Goal: Task Accomplishment & Management: Manage account settings

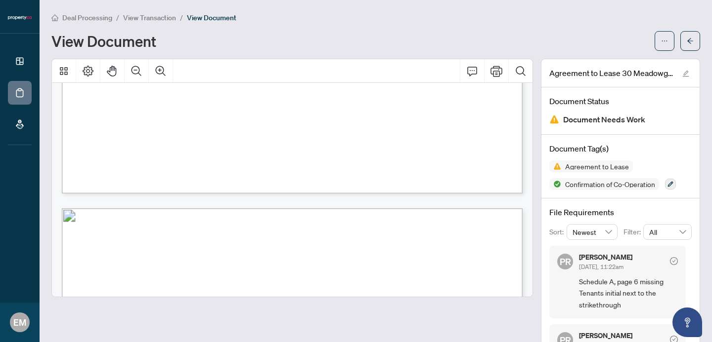
scroll to position [2171, 0]
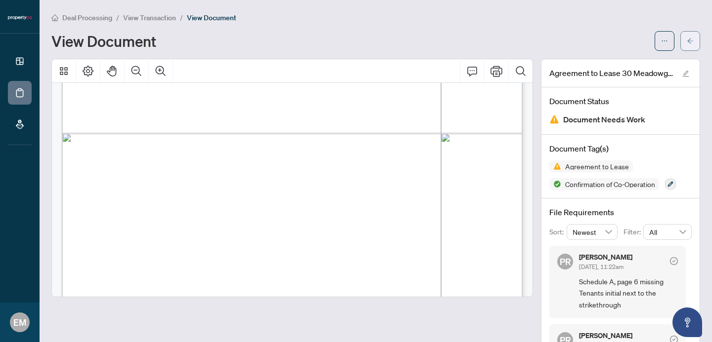
click at [689, 38] on icon "arrow-left" at bounding box center [689, 41] width 7 height 7
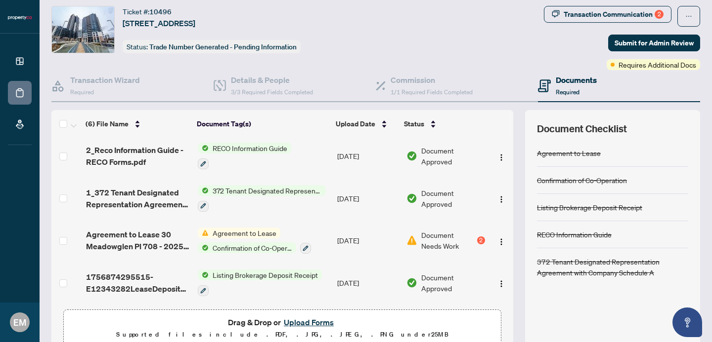
scroll to position [71, 0]
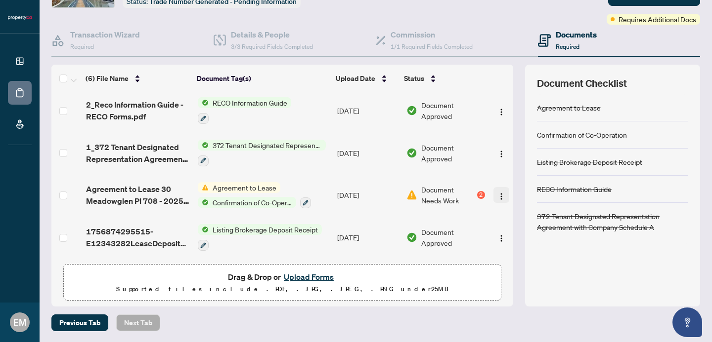
click at [497, 193] on img "button" at bounding box center [501, 197] width 8 height 8
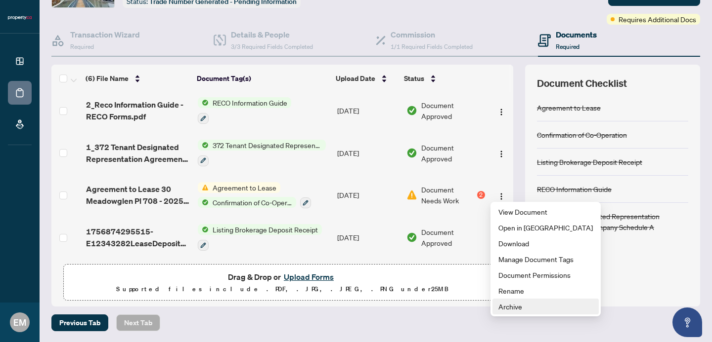
click at [522, 309] on span "Archive" at bounding box center [545, 306] width 94 height 11
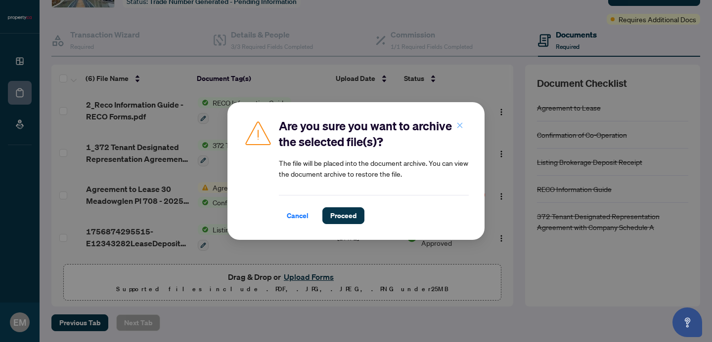
click at [459, 128] on icon "close" at bounding box center [459, 125] width 7 height 7
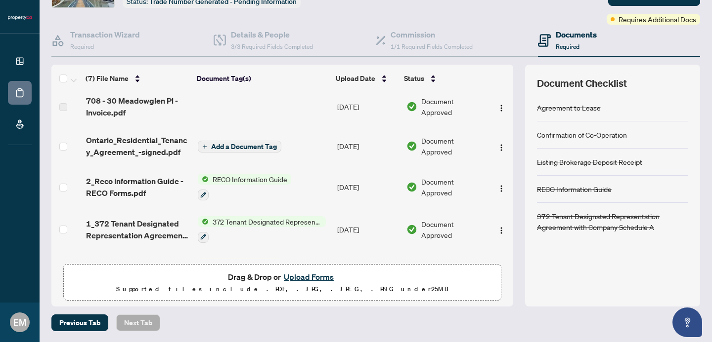
scroll to position [123, 0]
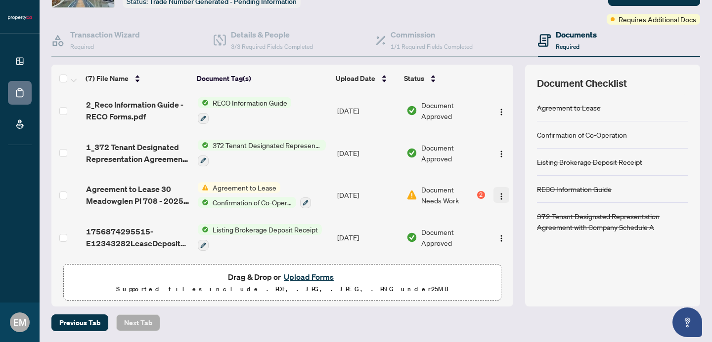
click at [495, 187] on button "button" at bounding box center [501, 195] width 16 height 16
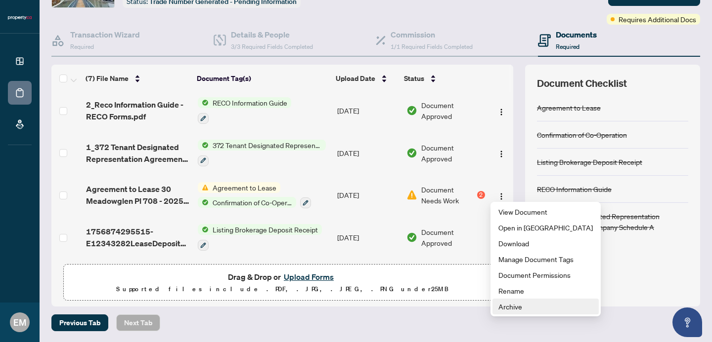
click at [531, 305] on span "Archive" at bounding box center [545, 306] width 94 height 11
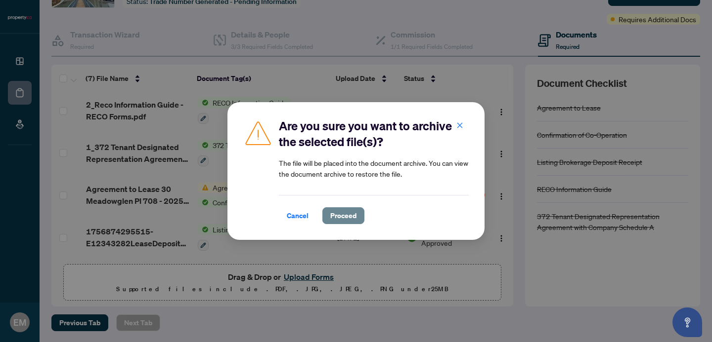
click at [347, 211] on span "Proceed" at bounding box center [343, 216] width 26 height 16
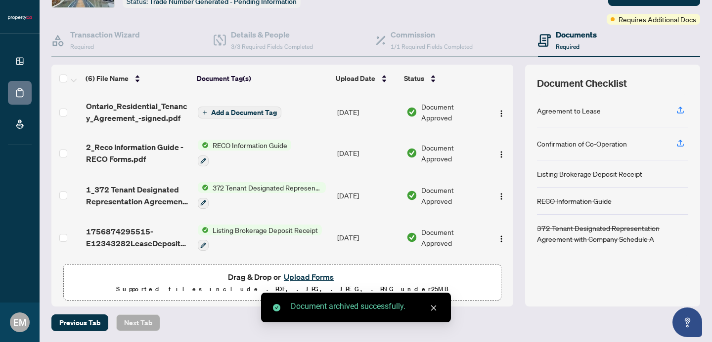
scroll to position [0, 0]
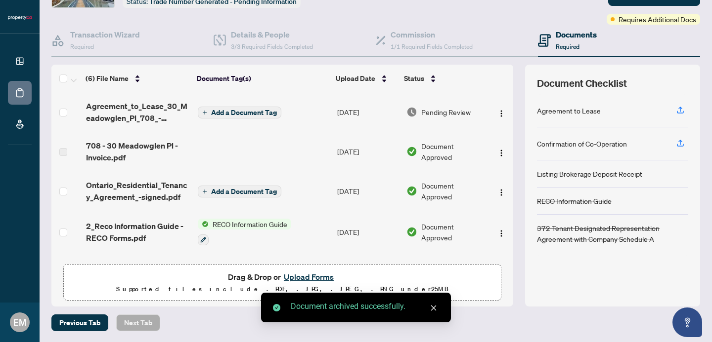
click at [253, 115] on span "Add a Document Tag" at bounding box center [244, 112] width 66 height 7
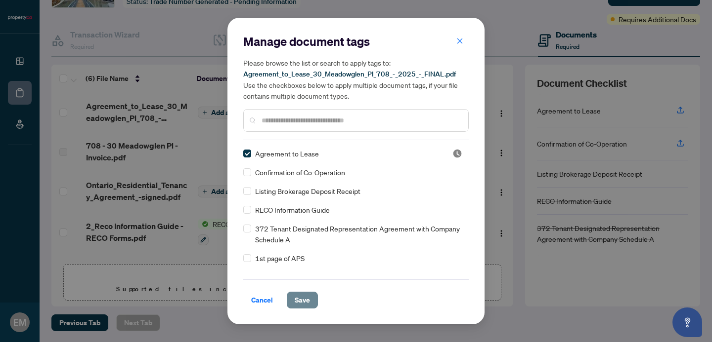
click at [310, 301] on button "Save" at bounding box center [302, 300] width 31 height 17
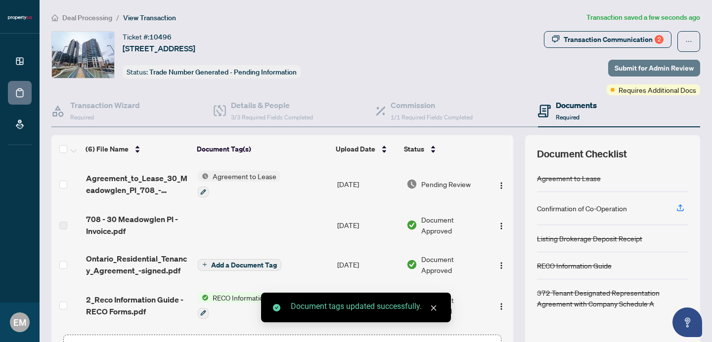
click at [657, 65] on span "Submit for Admin Review" at bounding box center [653, 68] width 79 height 16
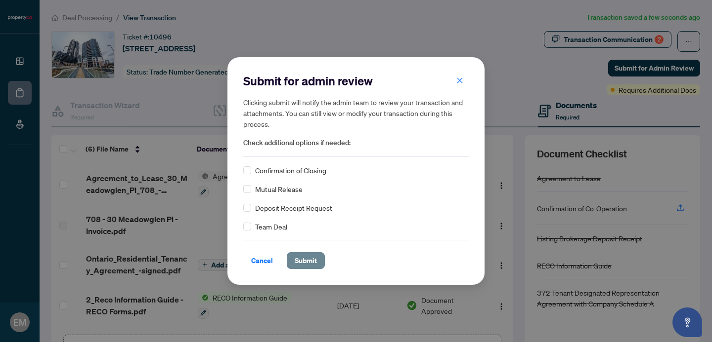
click at [309, 266] on span "Submit" at bounding box center [305, 261] width 22 height 16
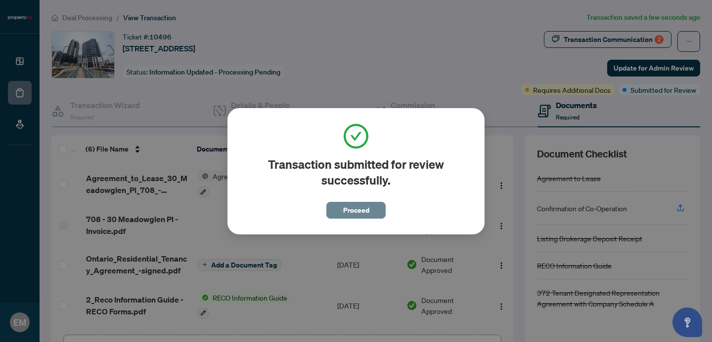
click at [360, 211] on span "Proceed" at bounding box center [356, 211] width 26 height 16
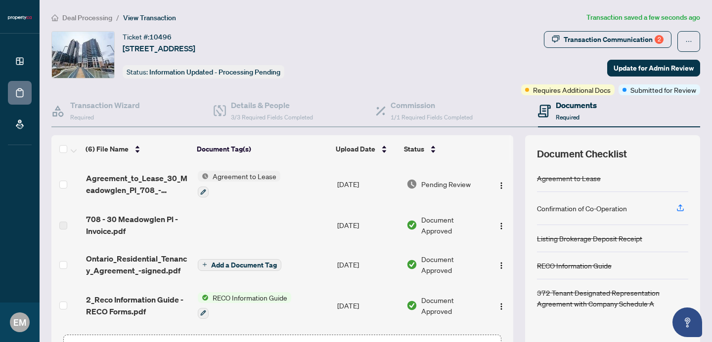
click at [437, 13] on ol "Deal Processing / View Transaction" at bounding box center [316, 17] width 531 height 11
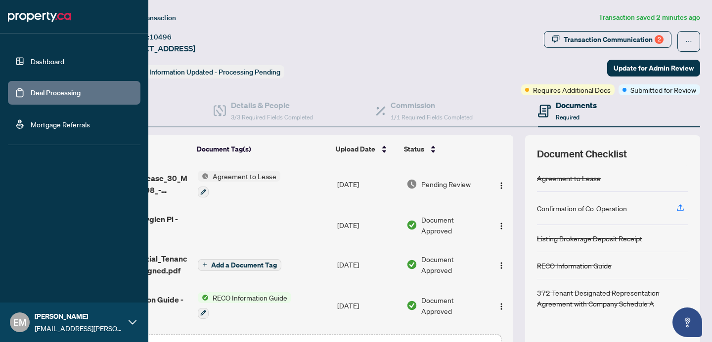
click at [70, 92] on link "Deal Processing" at bounding box center [56, 92] width 50 height 9
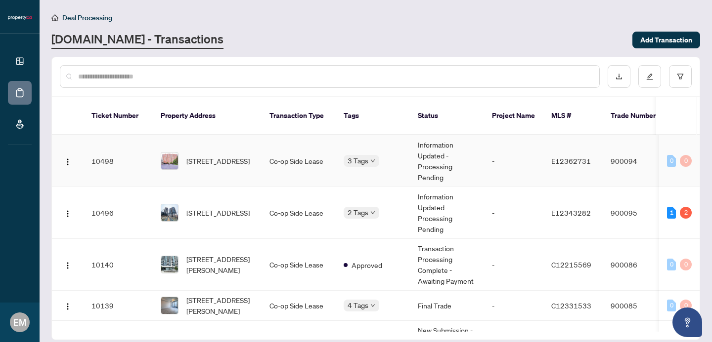
click at [369, 150] on body "Dashboard Deal Processing Mortgage Referrals EM [PERSON_NAME] [EMAIL_ADDRESS][P…" at bounding box center [356, 171] width 712 height 342
